Goal: Task Accomplishment & Management: Complete application form

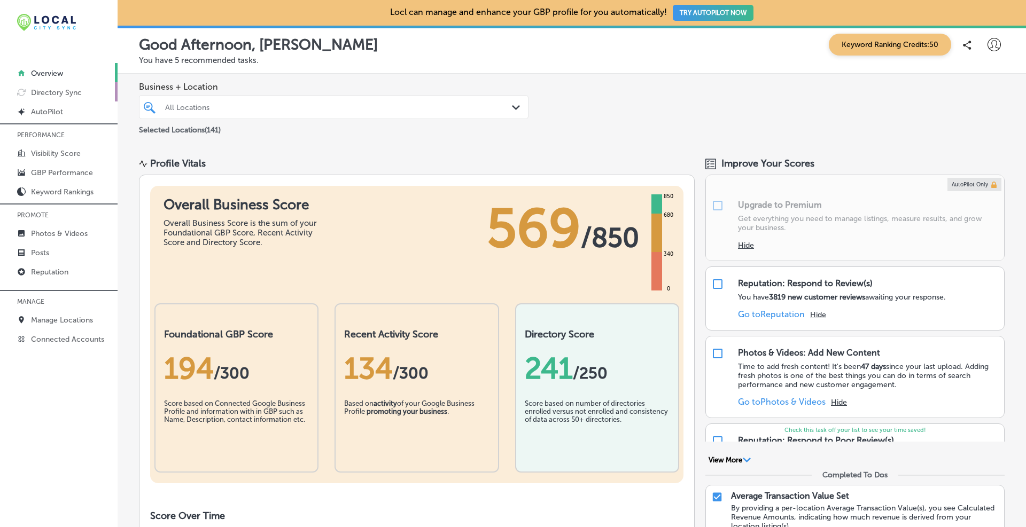
click at [47, 98] on link "Directory Sync" at bounding box center [59, 91] width 118 height 19
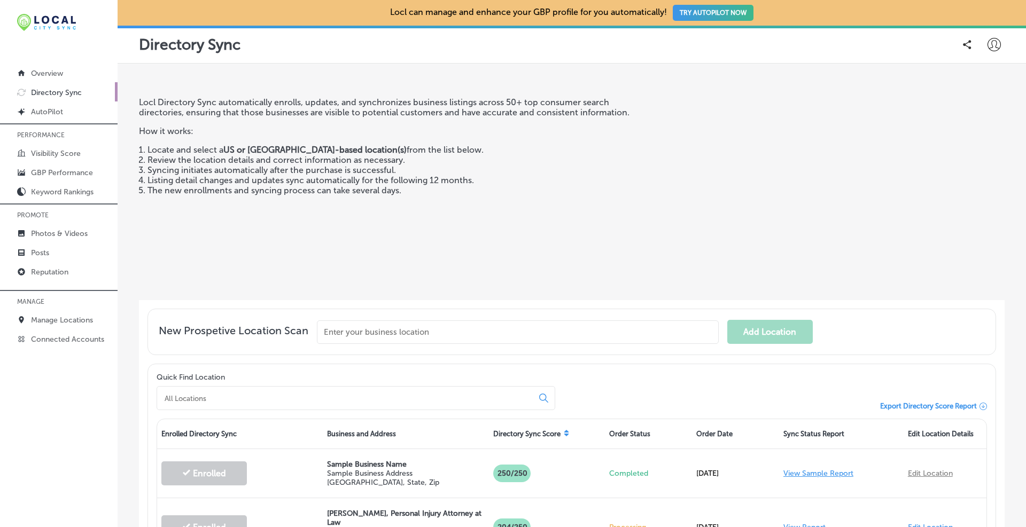
click at [366, 331] on input "text" at bounding box center [518, 333] width 402 height 24
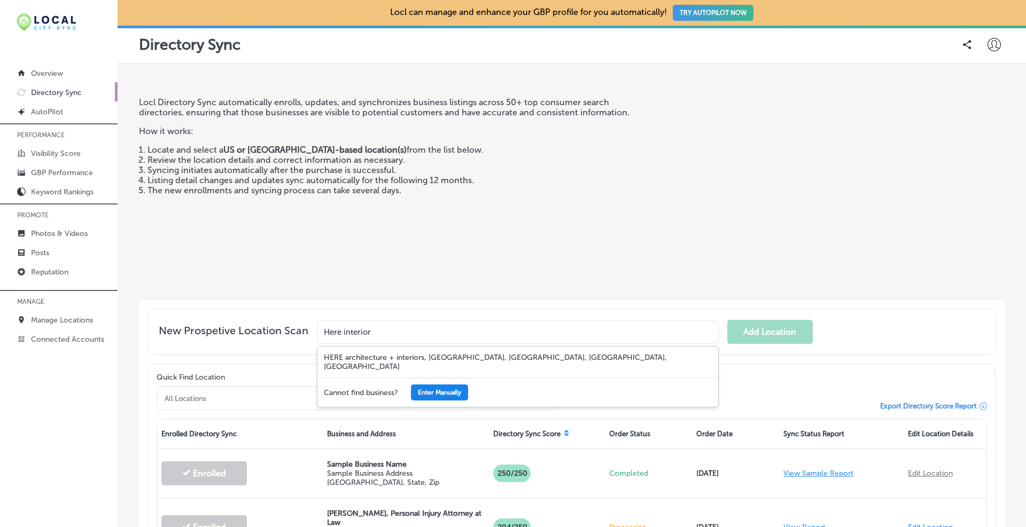
type input "Here interior"
click at [426, 385] on button "Enter Manually" at bounding box center [439, 393] width 57 height 16
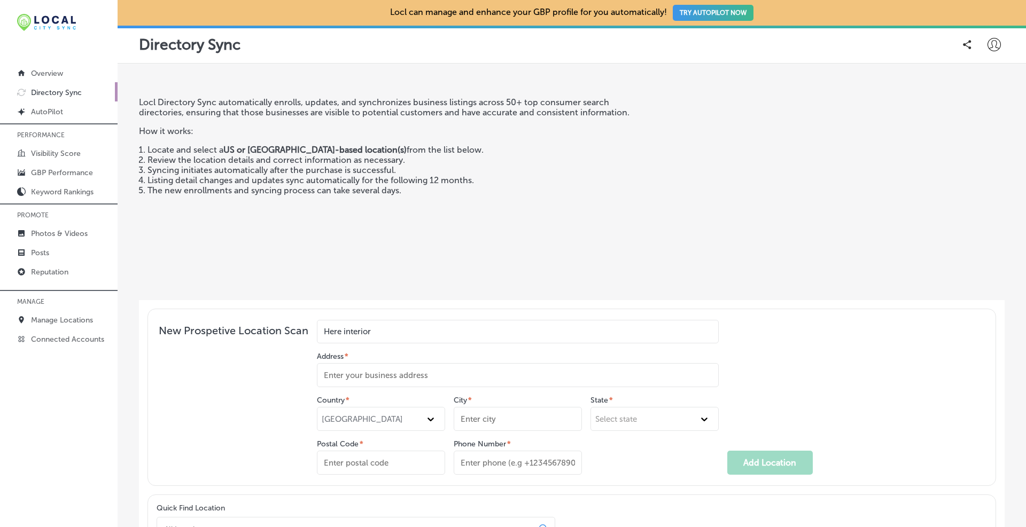
scroll to position [89, 0]
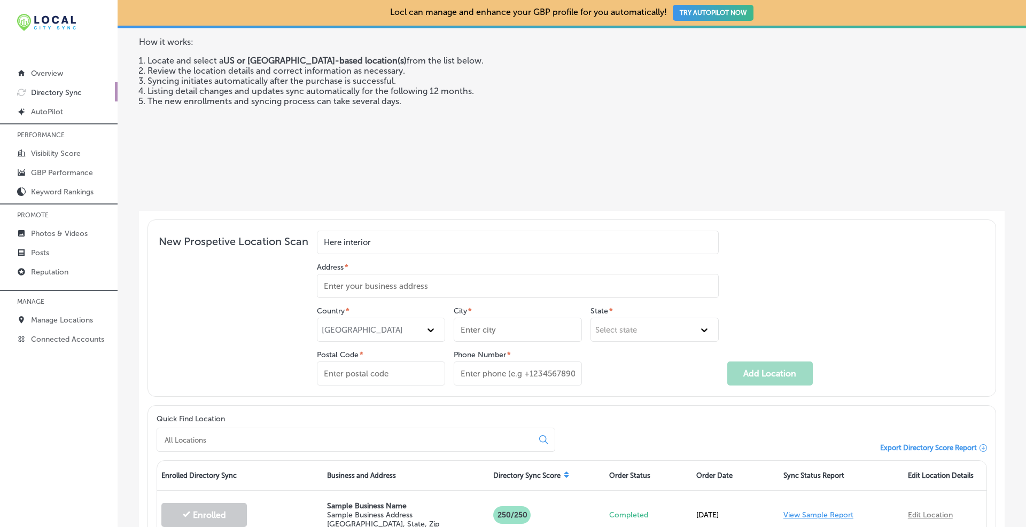
click at [360, 280] on input "Address *" at bounding box center [518, 286] width 402 height 24
click at [338, 286] on input "Address *" at bounding box center [518, 286] width 402 height 24
paste input "[STREET_ADDRESS]"
type input "[STREET_ADDRESS]"
click at [495, 331] on input "City *" at bounding box center [518, 330] width 128 height 24
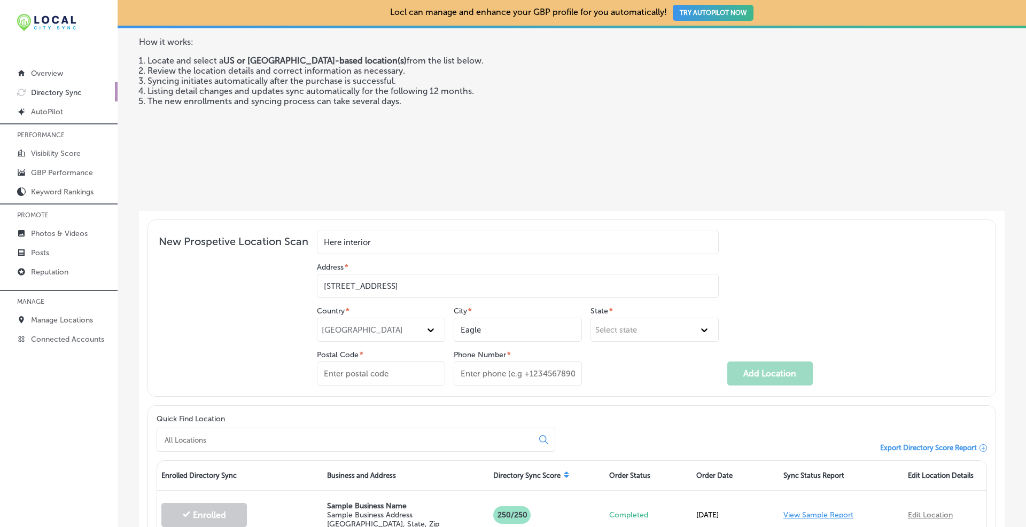
type input "Eagle"
click at [640, 325] on div "Select state" at bounding box center [644, 330] width 99 height 10
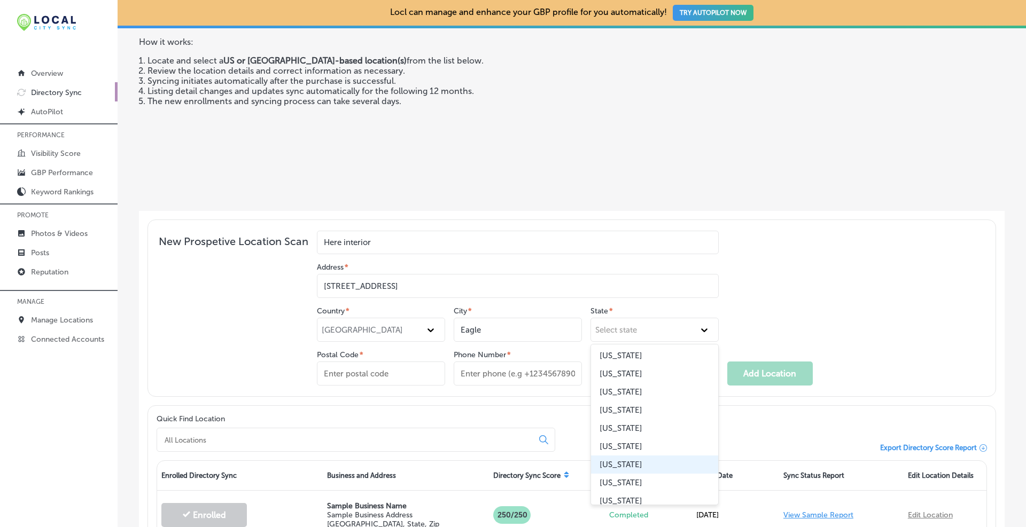
scroll to position [178, 0]
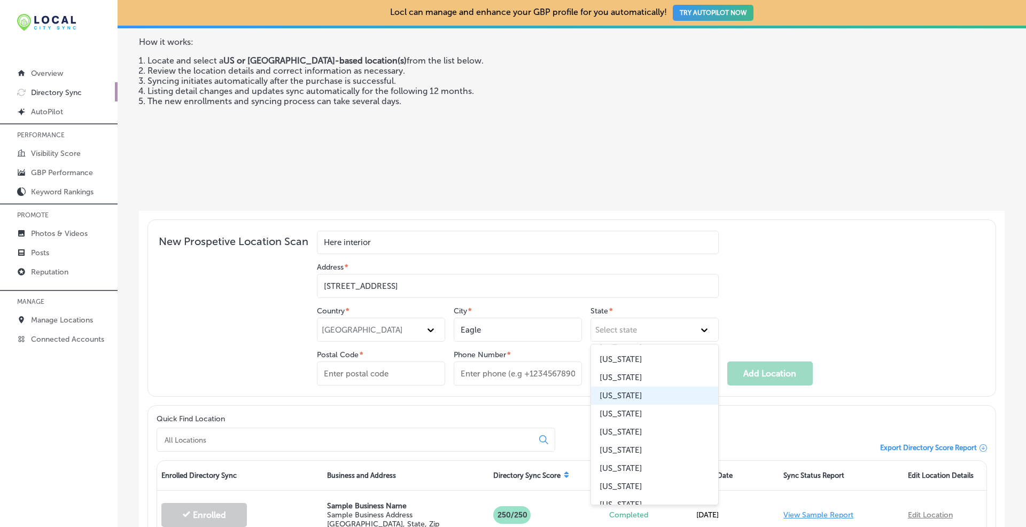
click at [634, 394] on div "[US_STATE]" at bounding box center [654, 396] width 127 height 18
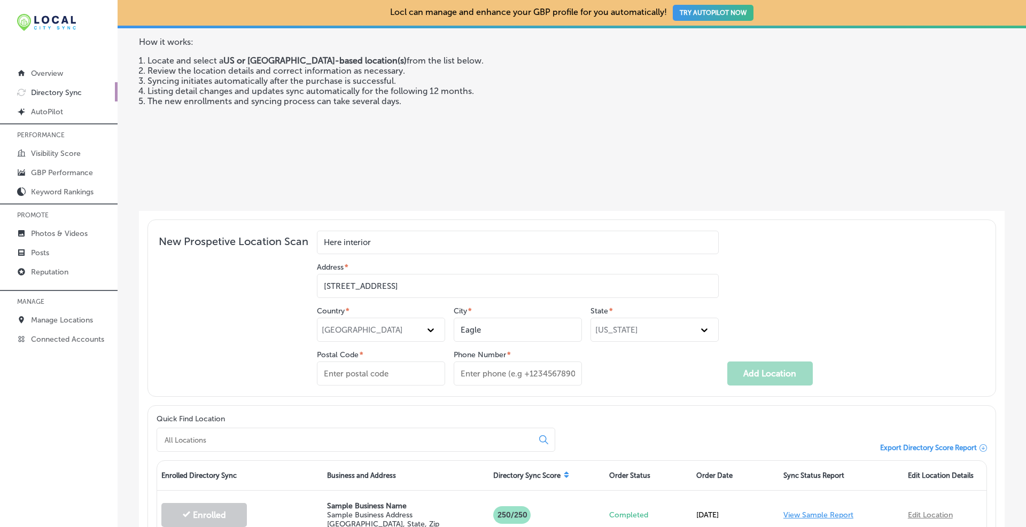
click at [390, 369] on input "Postal Code *" at bounding box center [381, 374] width 128 height 24
click at [361, 374] on input "Postal Code *" at bounding box center [381, 374] width 128 height 24
paste input "83616"
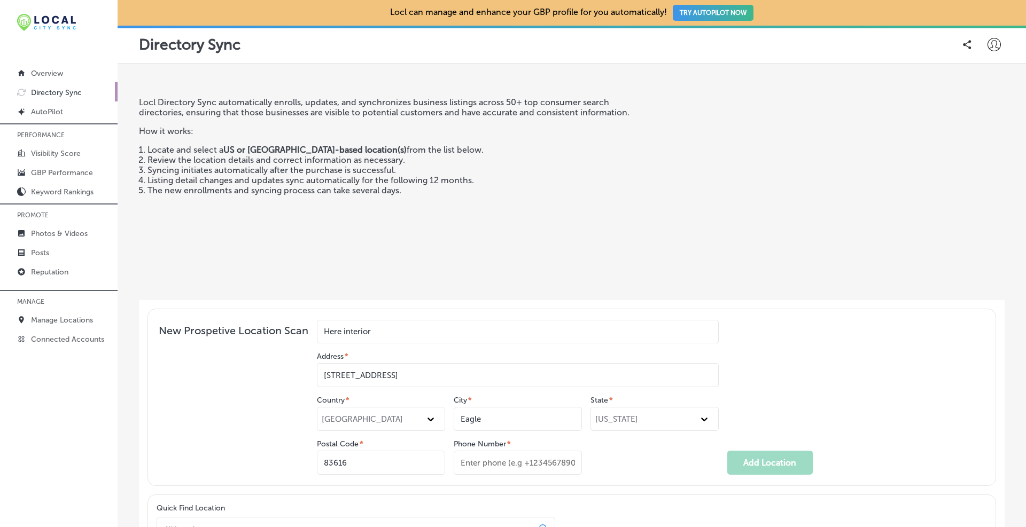
type input "83616"
click at [545, 464] on input "Phone Number *" at bounding box center [518, 463] width 128 height 24
paste input "(208) 440-07"
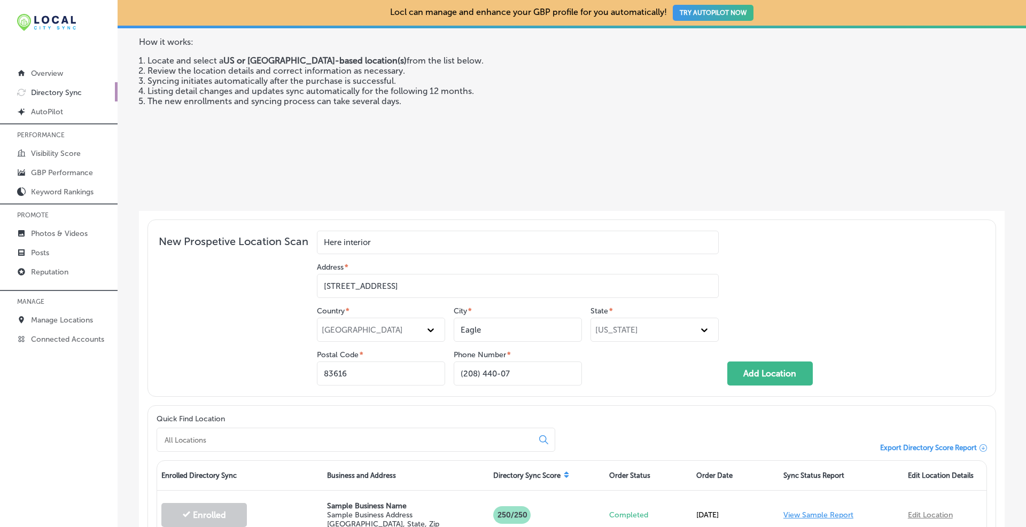
type input "(208) 440-07"
click at [347, 243] on input "Here interior" at bounding box center [518, 243] width 402 height 24
type input "Here nterior"
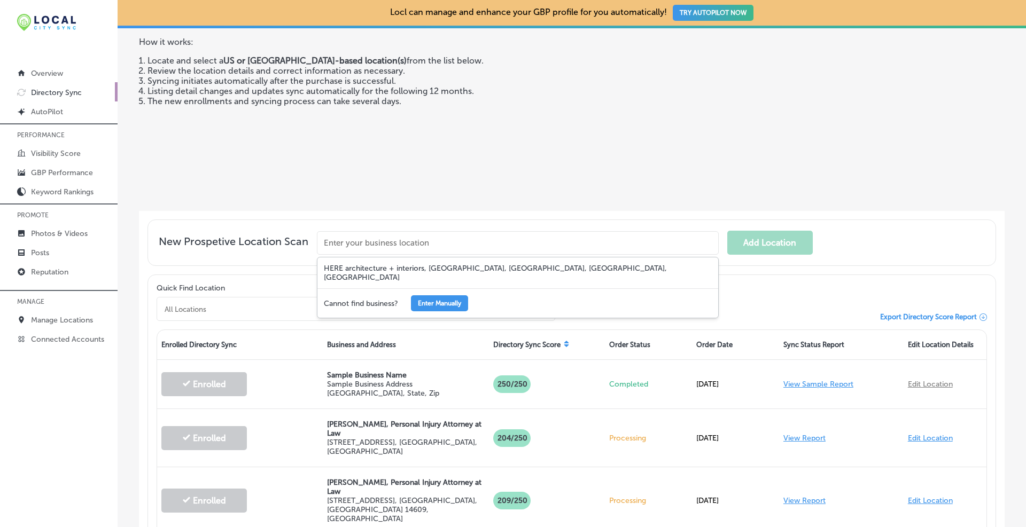
type input "I"
type input "Here Interiors"
click at [436, 296] on button "Enter Manually" at bounding box center [439, 304] width 57 height 16
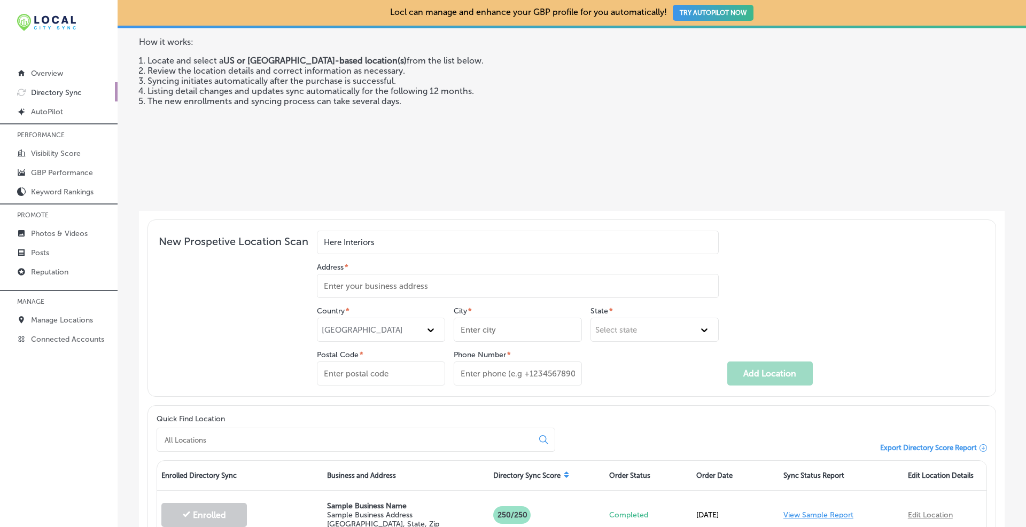
click at [423, 285] on input "Address *" at bounding box center [518, 286] width 402 height 24
click at [542, 370] on input "Phone Number *" at bounding box center [518, 374] width 128 height 24
paste input "(208) 440-07"
type input "(208) 440-07"
click at [372, 377] on input "Postal Code *" at bounding box center [381, 374] width 128 height 24
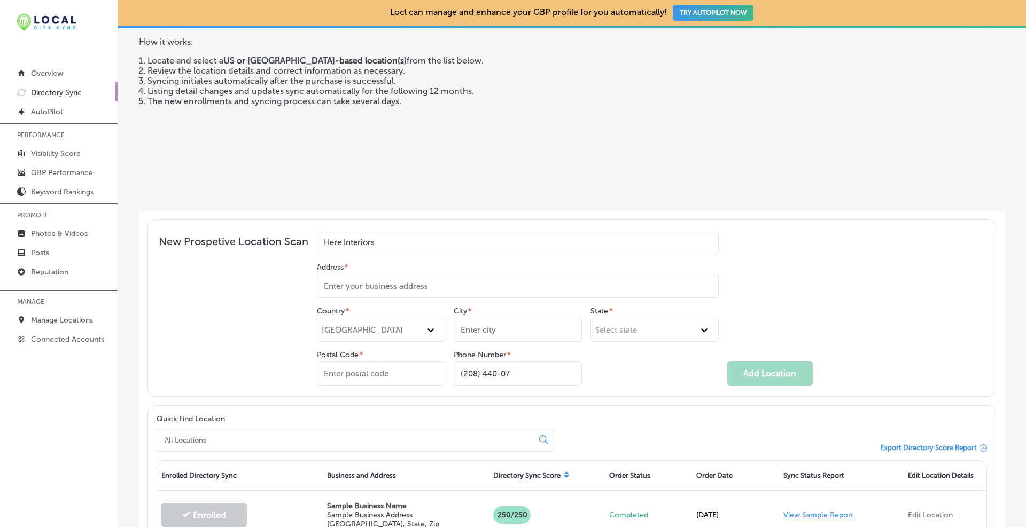
paste input "83616"
type input "83616"
click at [632, 318] on div "Select state" at bounding box center [655, 330] width 128 height 24
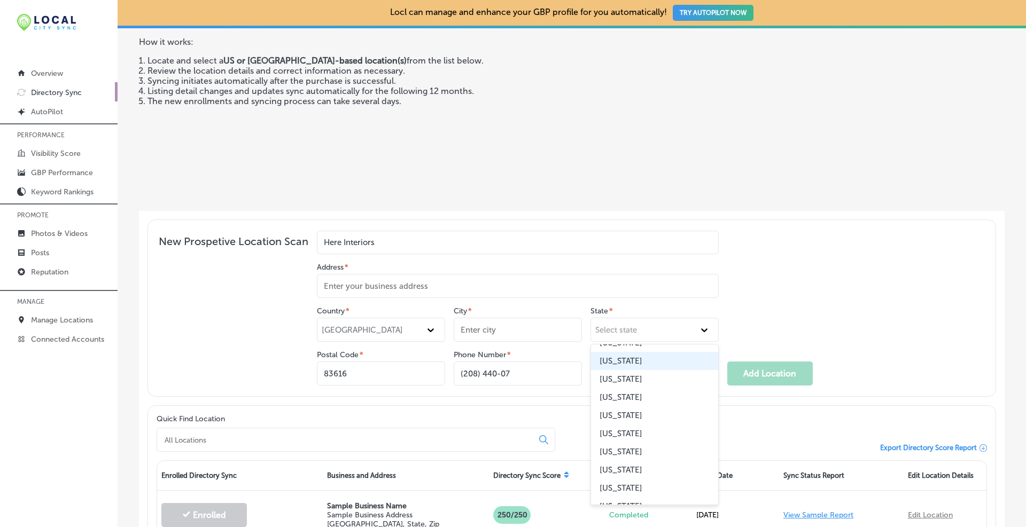
scroll to position [178, 0]
click at [626, 396] on div "[US_STATE]" at bounding box center [654, 396] width 127 height 18
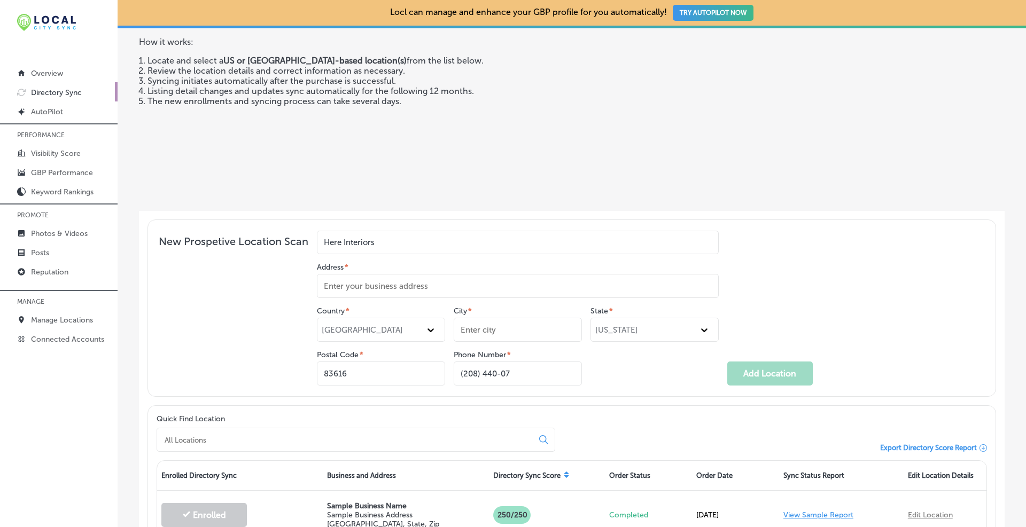
click at [515, 322] on input "City *" at bounding box center [518, 330] width 128 height 24
type input "Eagle"
click at [378, 328] on div "[GEOGRAPHIC_DATA]" at bounding box center [371, 330] width 99 height 10
click at [369, 355] on div "[GEOGRAPHIC_DATA]" at bounding box center [380, 356] width 127 height 18
click at [382, 283] on input "Address *" at bounding box center [518, 286] width 402 height 24
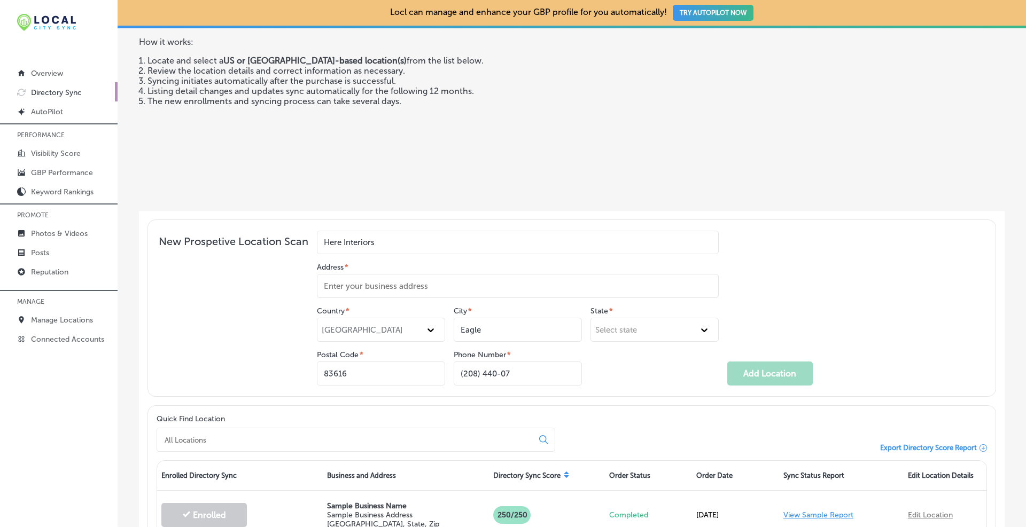
paste input "[STREET_ADDRESS]"
type input "[STREET_ADDRESS]"
click at [791, 282] on form "Here Interiors Address * [STREET_ADDRESS] City * Eagle State * Select state Pos…" at bounding box center [565, 308] width 496 height 155
click at [587, 377] on div "Country * [GEOGRAPHIC_DATA] * Eagle State * Select state Postal Code * 83616 Ph…" at bounding box center [518, 346] width 402 height 79
click at [632, 326] on div "Select state" at bounding box center [616, 330] width 42 height 10
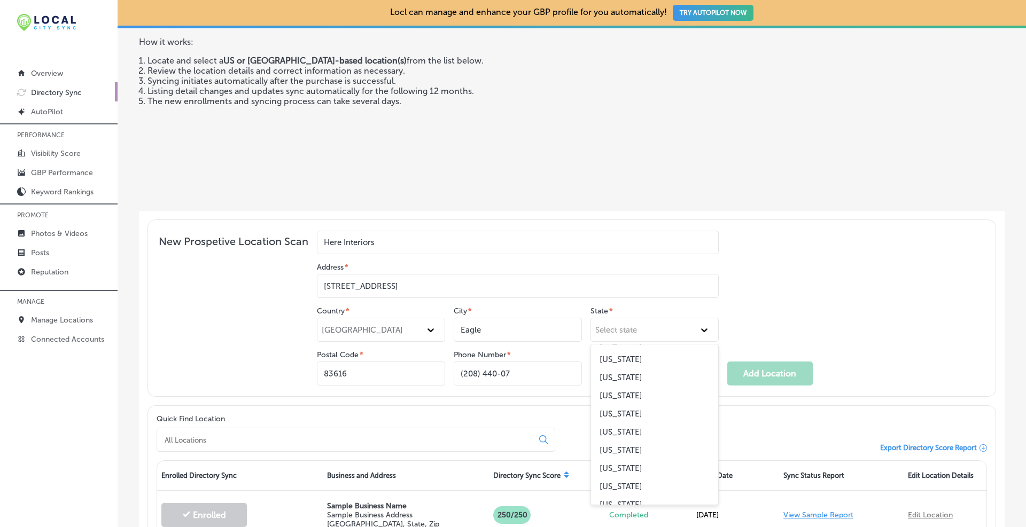
drag, startPoint x: 622, startPoint y: 395, endPoint x: 631, endPoint y: 391, distance: 10.0
click at [622, 394] on div "[US_STATE]" at bounding box center [654, 396] width 127 height 18
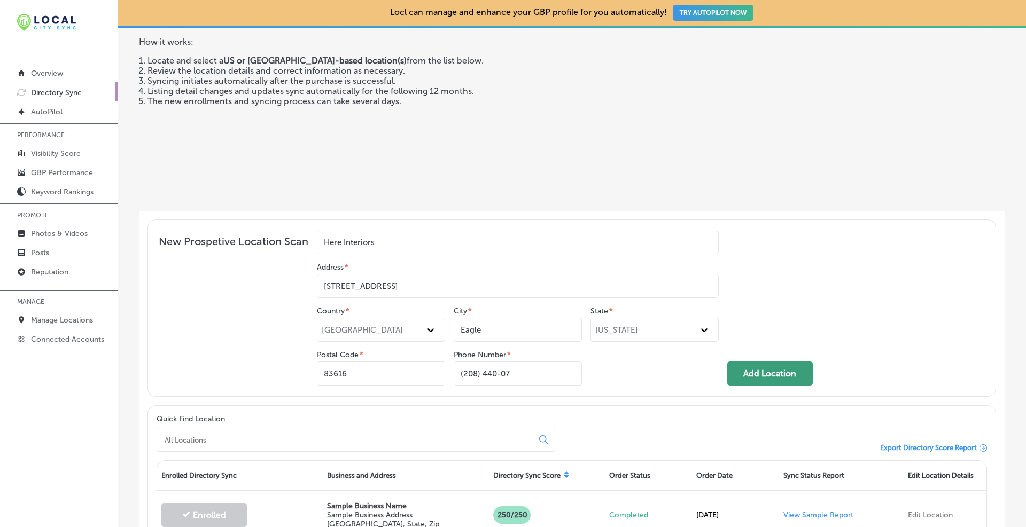
click at [755, 374] on button "Add Location" at bounding box center [770, 374] width 86 height 24
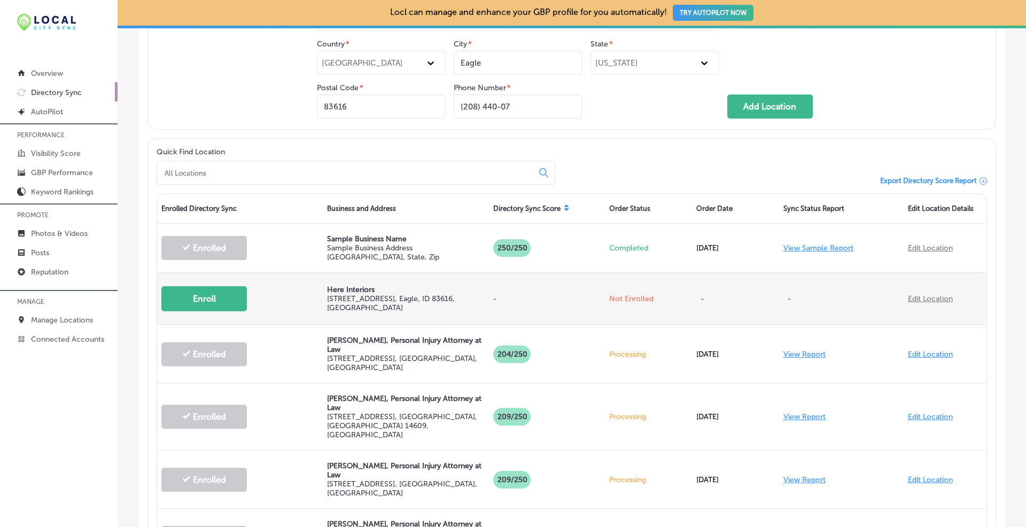
click at [195, 296] on button "Enroll" at bounding box center [204, 298] width 86 height 25
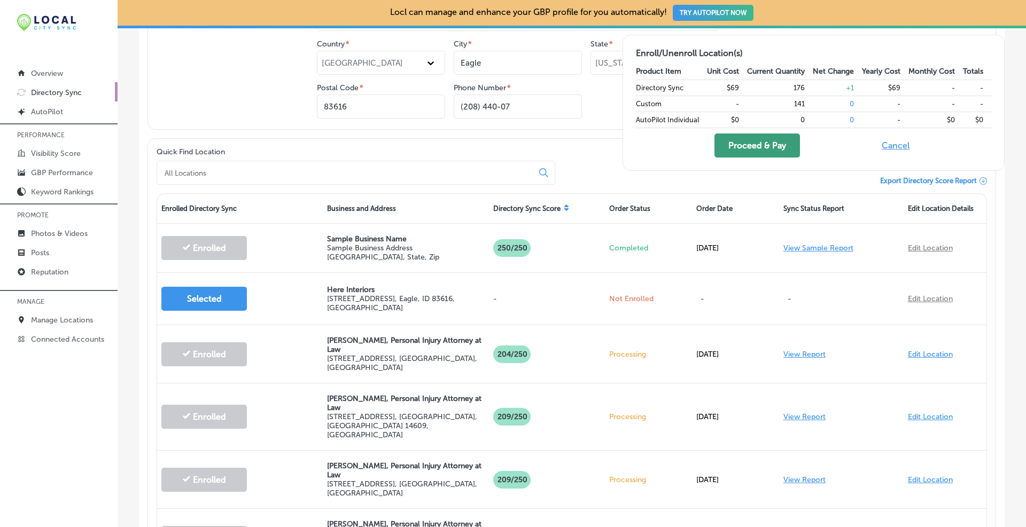
click at [751, 143] on button "Proceed & Pay" at bounding box center [758, 146] width 86 height 24
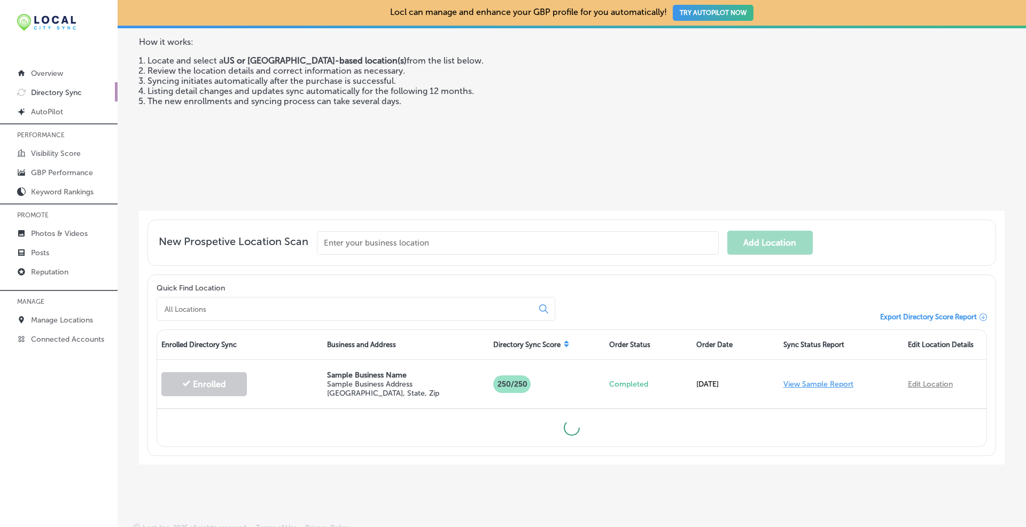
scroll to position [98, 0]
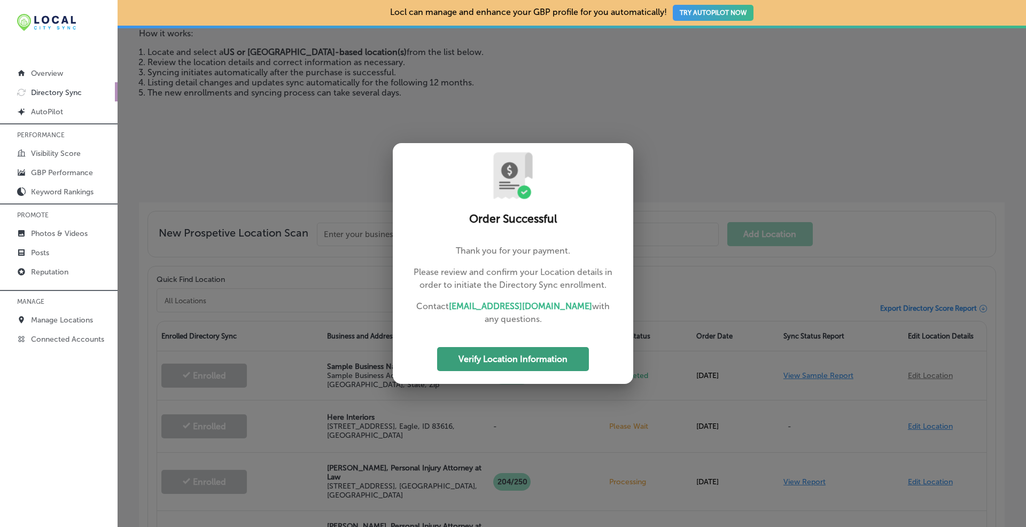
click at [495, 365] on button "Verify Location Information" at bounding box center [513, 359] width 152 height 24
select select "US"
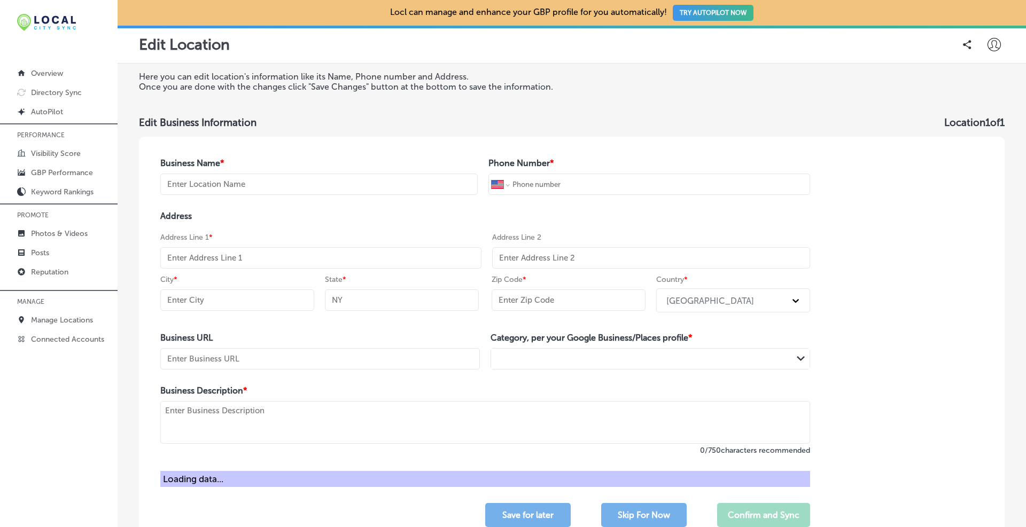
type input "Here Interiors"
type input "[PHONE_NUMBER]"
type input "[STREET_ADDRESS]"
type input "Eagle"
type input "ID"
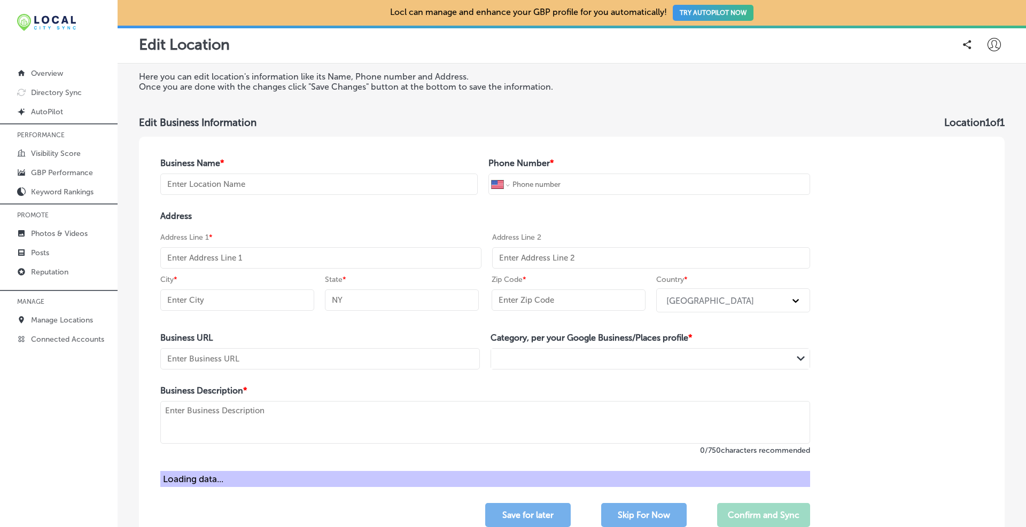
type input "83616"
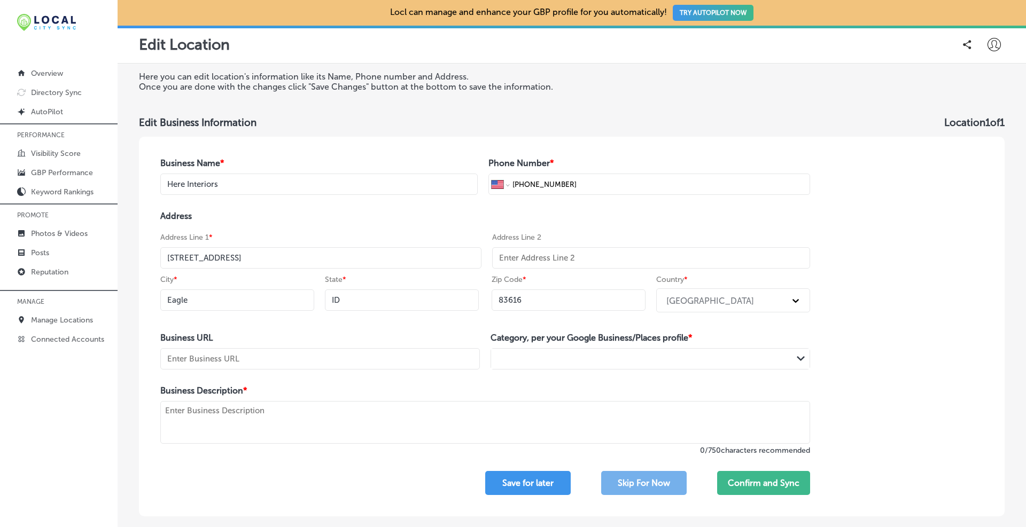
click at [571, 262] on input "text" at bounding box center [651, 257] width 318 height 21
click at [645, 364] on div at bounding box center [641, 359] width 301 height 14
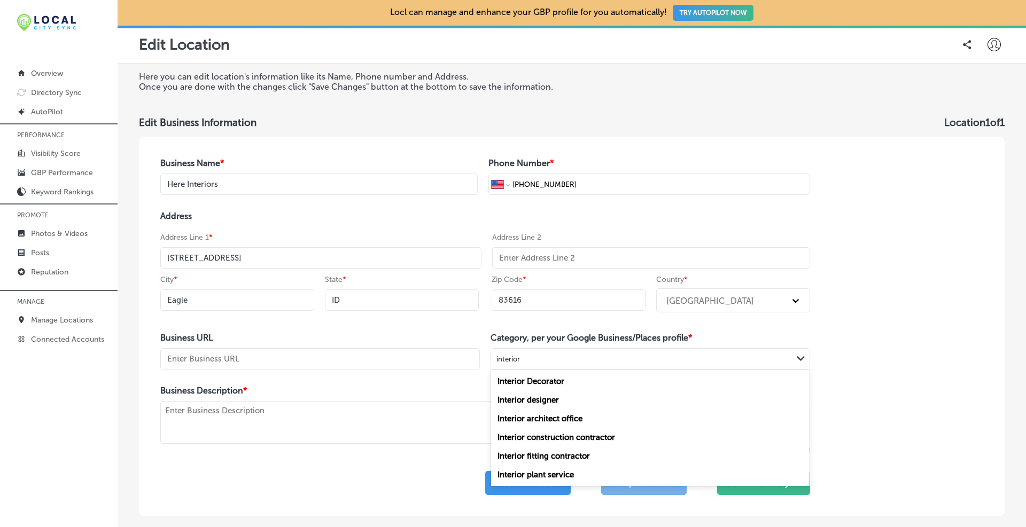
click at [537, 399] on label "Interior designer" at bounding box center [528, 400] width 61 height 10
type input "interior"
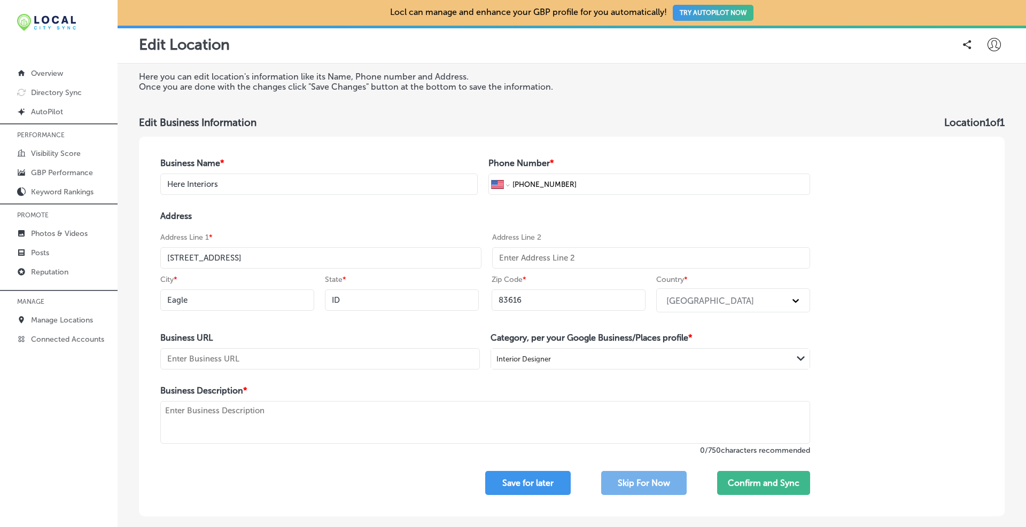
click at [208, 358] on input "text" at bounding box center [320, 358] width 320 height 21
paste input "[URL][DOMAIN_NAME]"
drag, startPoint x: 367, startPoint y: 367, endPoint x: 497, endPoint y: 368, distance: 130.4
click at [497, 368] on div "Business URL [URL][DOMAIN_NAME] Category, per your Google Business/Places profi…" at bounding box center [485, 351] width 650 height 37
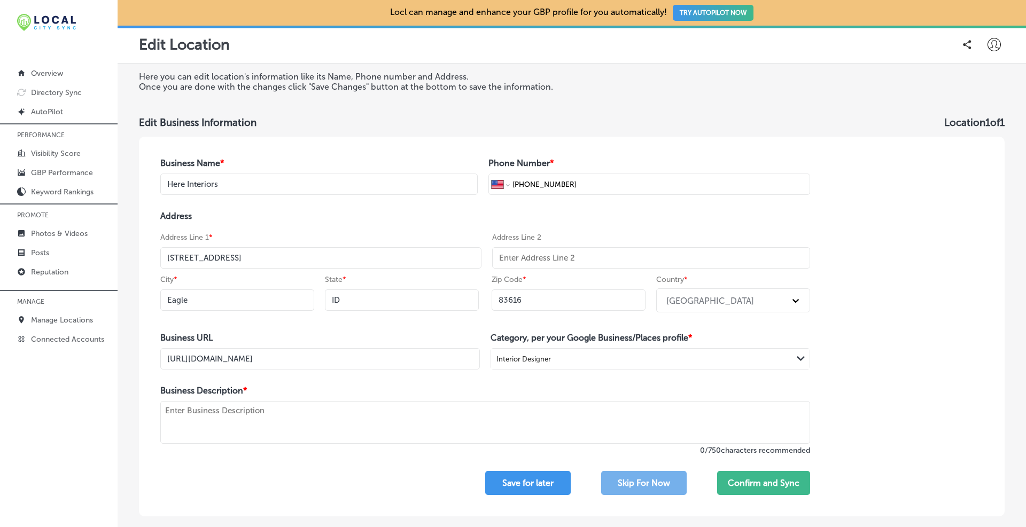
type input "[URL][DOMAIN_NAME]"
click at [926, 392] on div "Business Name * Here Interiors Phone Number * International [GEOGRAPHIC_DATA] […" at bounding box center [572, 327] width 866 height 380
click at [276, 419] on textarea at bounding box center [485, 422] width 650 height 43
paste textarea "Here Interiors is a full-service residential design firm in [GEOGRAPHIC_DATA], …"
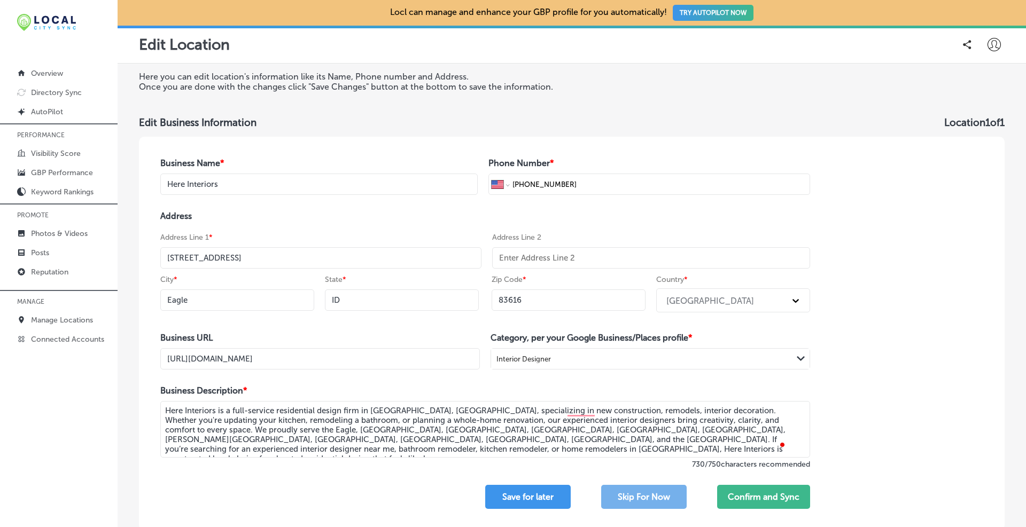
type textarea "Here Interiors is a full-service residential design firm in [GEOGRAPHIC_DATA], …"
drag, startPoint x: 588, startPoint y: 178, endPoint x: 435, endPoint y: 172, distance: 153.5
click at [435, 172] on div "Business Name * Here Interiors Phone Number * International [GEOGRAPHIC_DATA] […" at bounding box center [485, 176] width 650 height 37
paste input "[PHONE_NUMBER]"
click at [600, 160] on h4 "Phone Number *" at bounding box center [649, 163] width 322 height 10
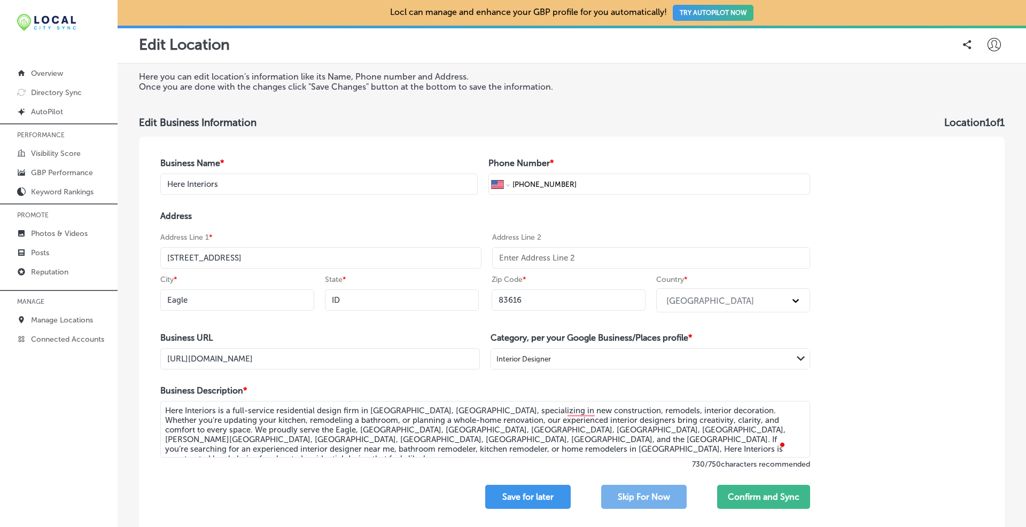
click at [643, 214] on h4 "Address" at bounding box center [485, 216] width 650 height 10
click at [512, 182] on input "[PHONE_NUMBER]" at bounding box center [659, 184] width 296 height 20
type input "2"
paste input "[PHONE_NUMBER]"
type input "[PHONE_NUMBER]"
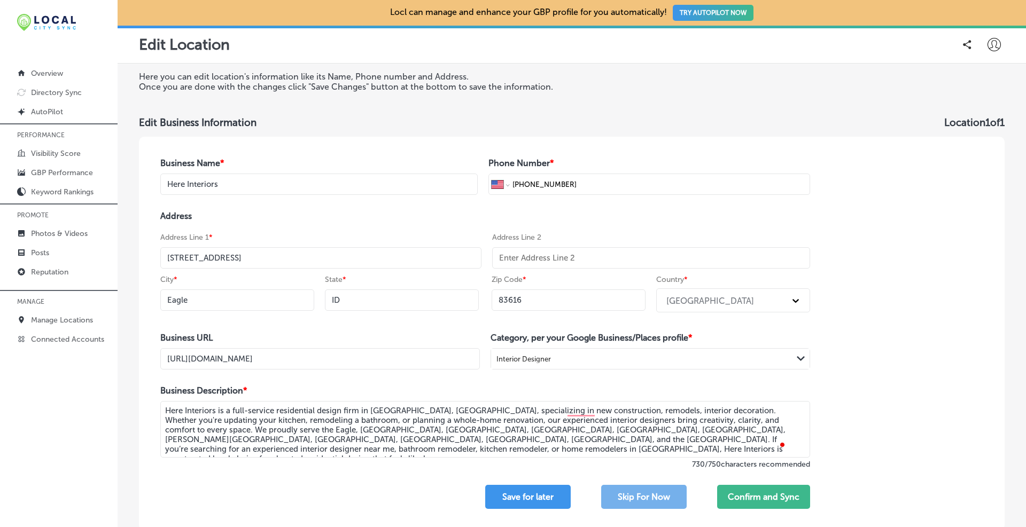
click at [649, 214] on h4 "Address" at bounding box center [485, 216] width 650 height 10
click at [499, 191] on select "International [GEOGRAPHIC_DATA] [GEOGRAPHIC_DATA] [GEOGRAPHIC_DATA] [GEOGRAPHIC…" at bounding box center [500, 184] width 17 height 20
click at [503, 189] on select "International [GEOGRAPHIC_DATA] [GEOGRAPHIC_DATA] [GEOGRAPHIC_DATA] [GEOGRAPHIC…" at bounding box center [500, 184] width 17 height 20
click at [511, 187] on input "[PHONE_NUMBER]" at bounding box center [659, 184] width 296 height 20
select select "EG"
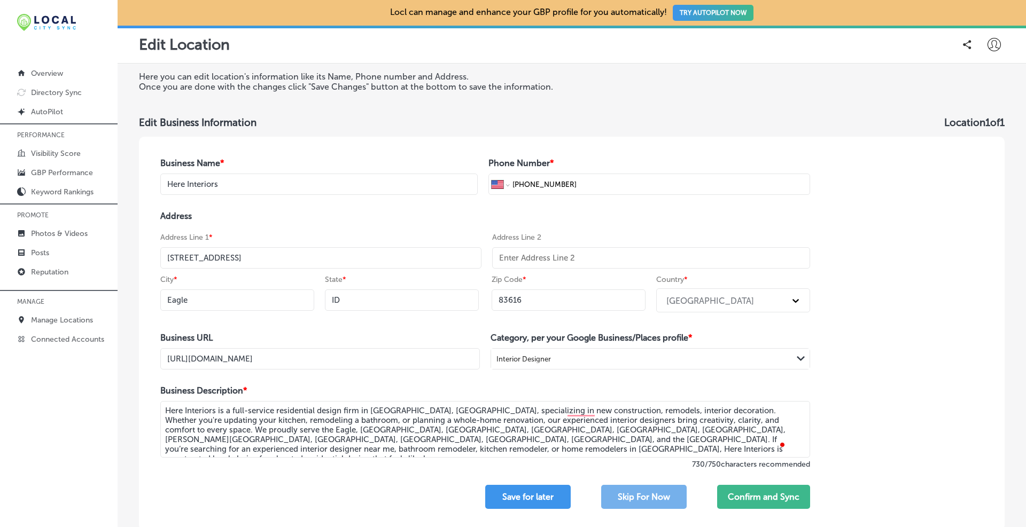
type input "[PHONE_NUMBER]"
select select "US"
type input "[PHONE_NUMBER]"
click at [625, 215] on h4 "Address" at bounding box center [485, 216] width 650 height 10
click at [335, 210] on div "Business Name * Here Interiors Phone Number * International [GEOGRAPHIC_DATA] […" at bounding box center [485, 334] width 693 height 394
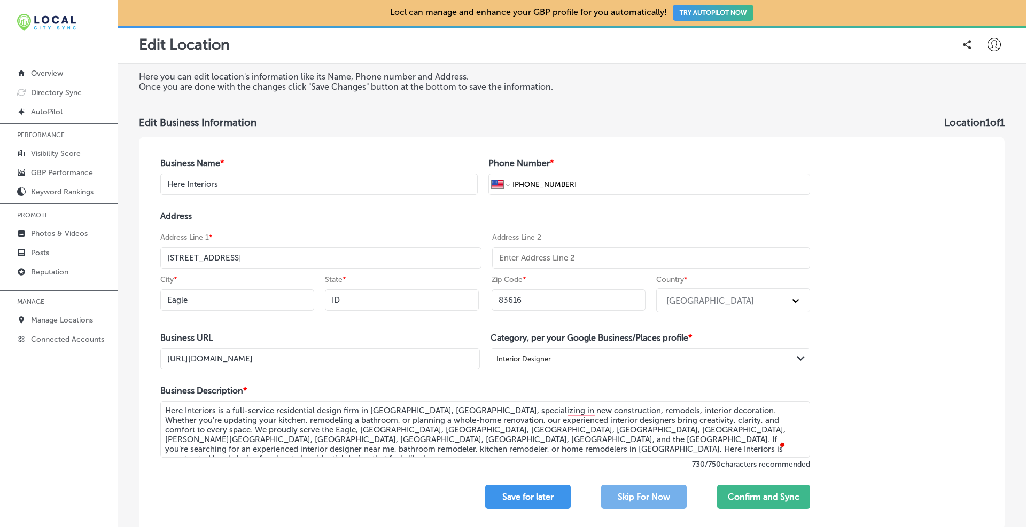
scroll to position [76, 0]
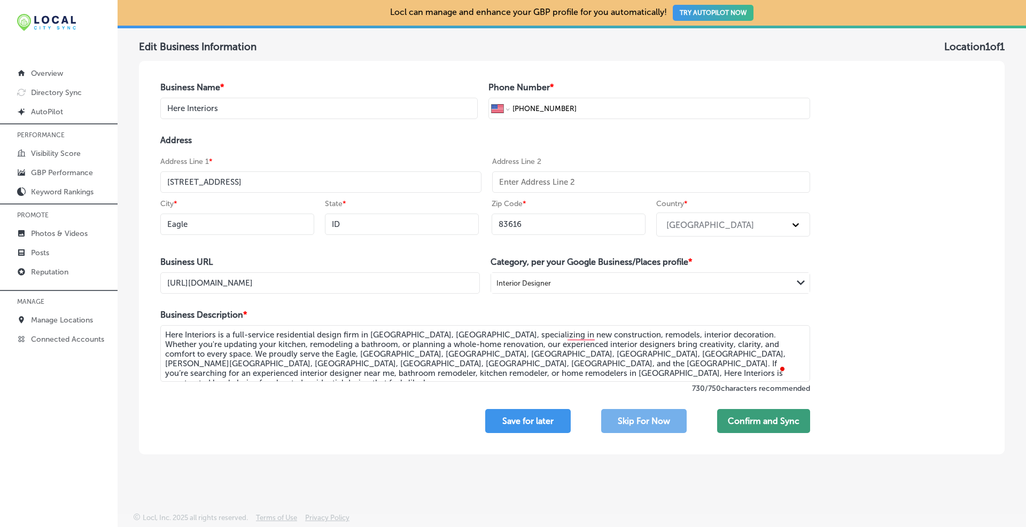
click at [747, 421] on button "Confirm and Sync" at bounding box center [763, 421] width 93 height 24
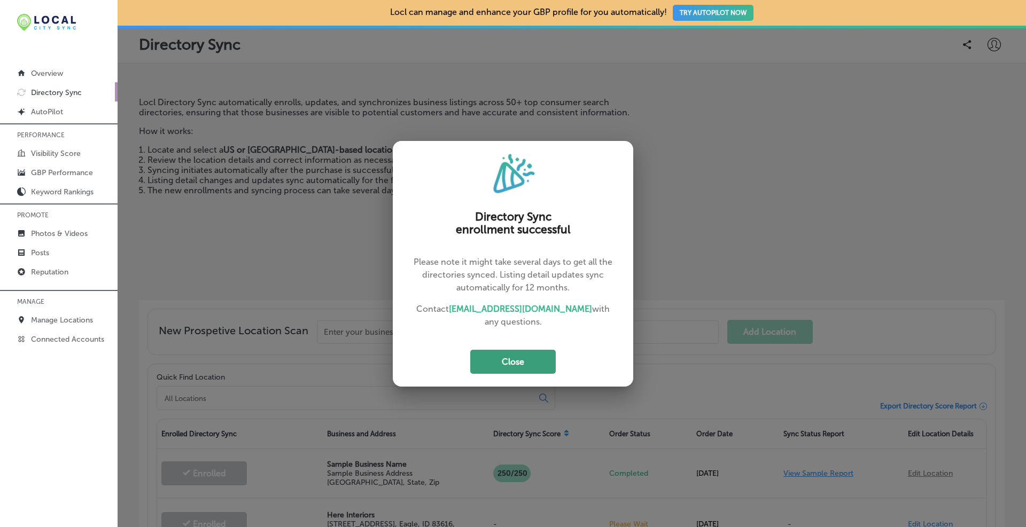
click at [523, 355] on button "Close" at bounding box center [513, 362] width 86 height 24
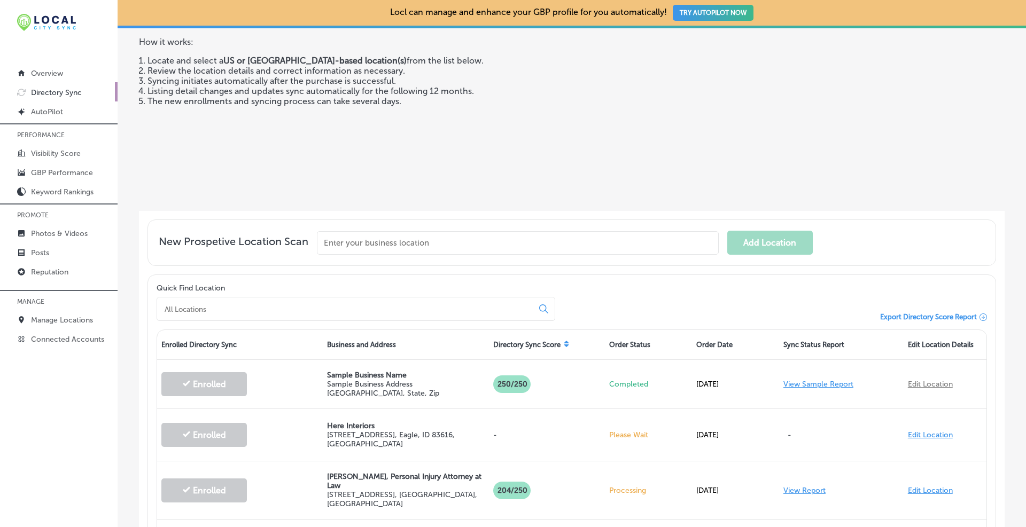
click at [231, 314] on div at bounding box center [356, 309] width 399 height 24
click at [228, 307] on input at bounding box center [347, 310] width 367 height 10
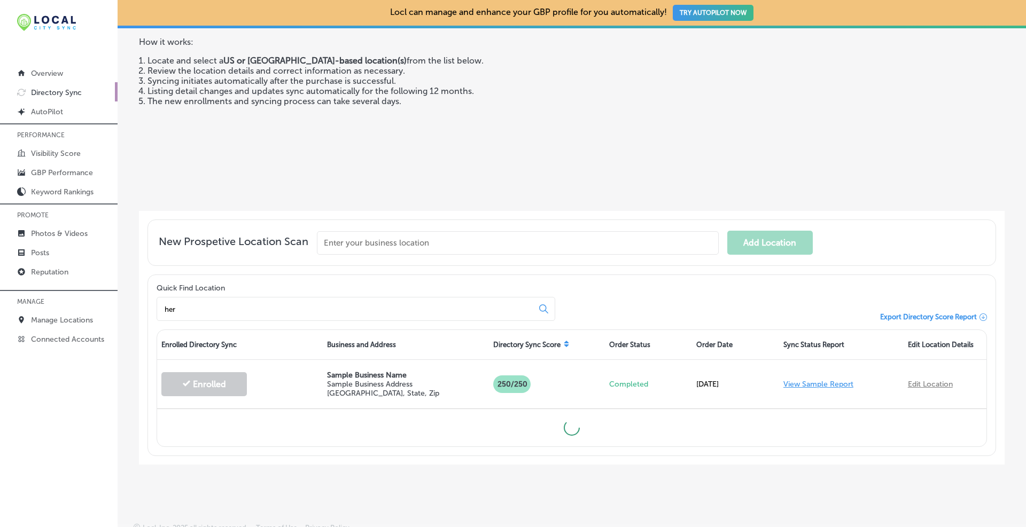
type input "here"
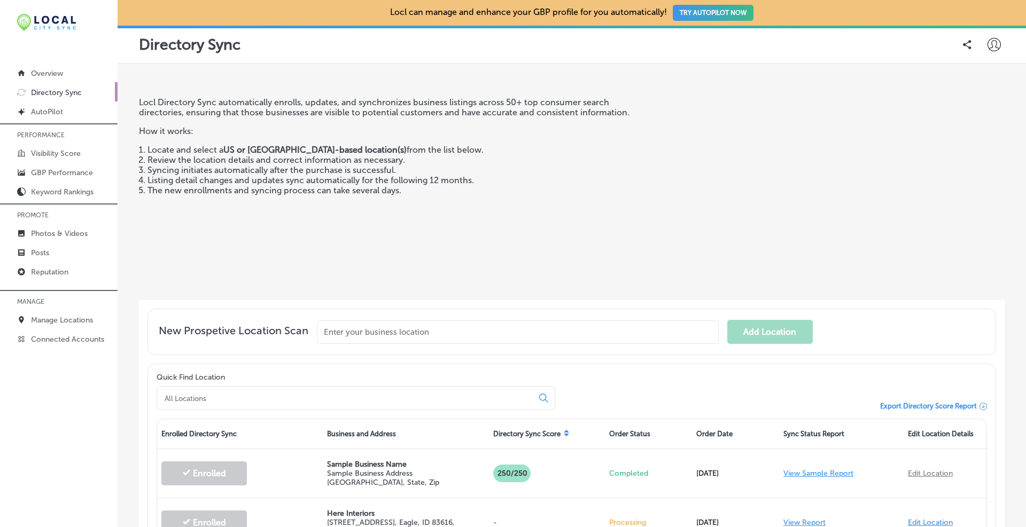
scroll to position [267, 0]
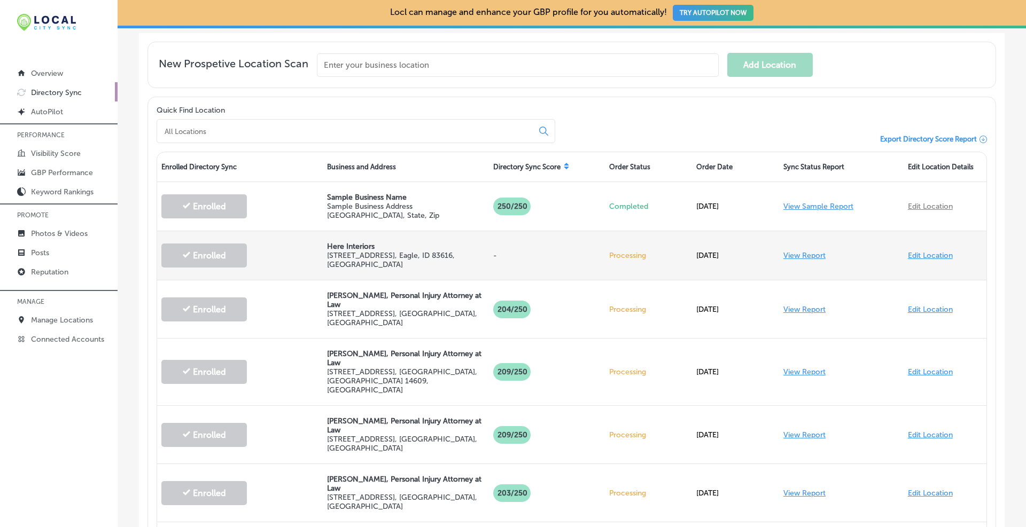
click at [783, 253] on link "View Report" at bounding box center [804, 255] width 42 height 9
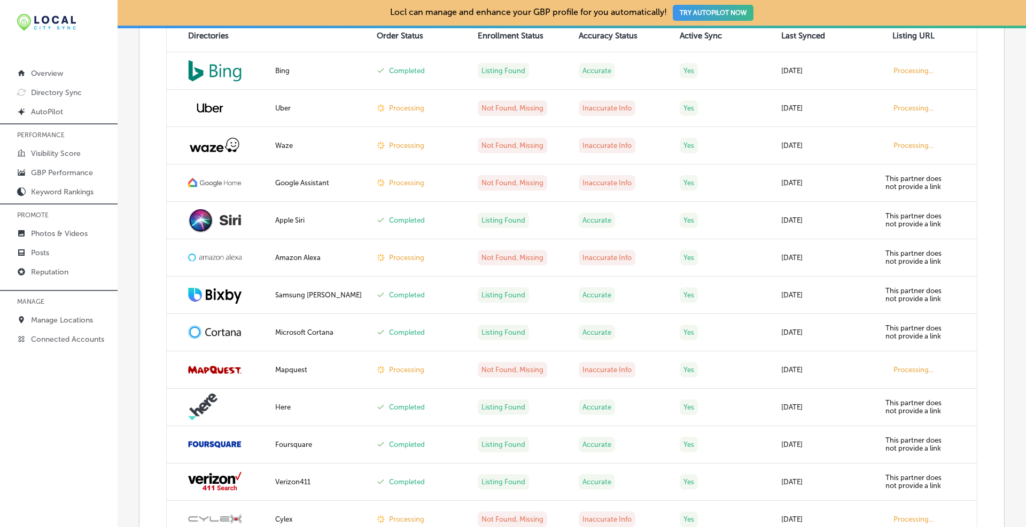
scroll to position [313, 0]
